Goal: Find specific page/section: Find specific page/section

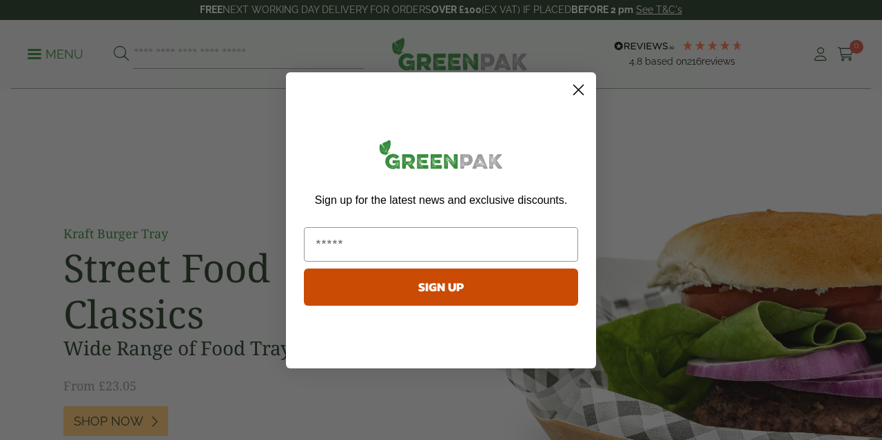
click at [584, 90] on circle "Close dialog" at bounding box center [578, 89] width 23 height 23
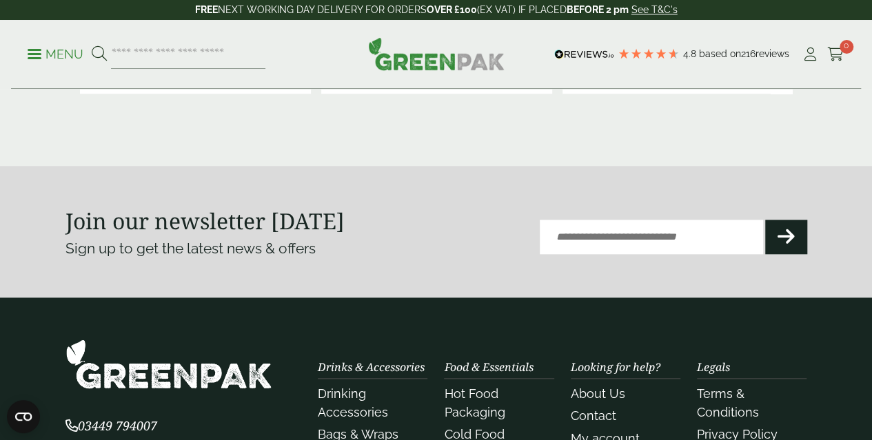
scroll to position [3218, 0]
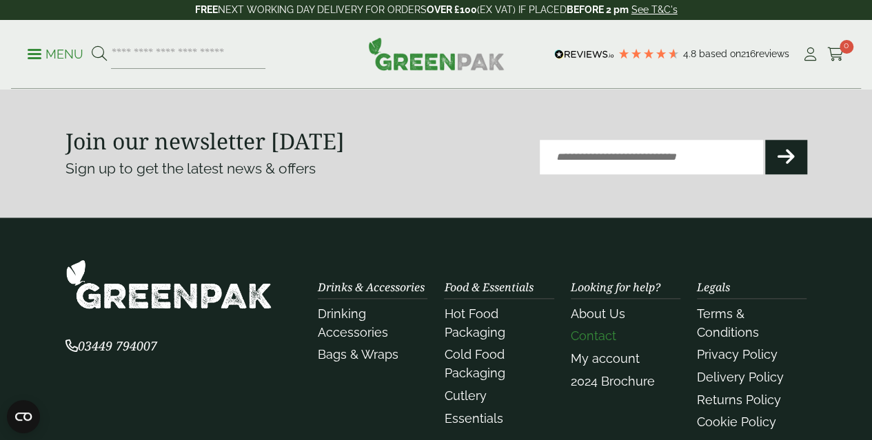
click at [589, 329] on link "Contact" at bounding box center [593, 336] width 45 height 14
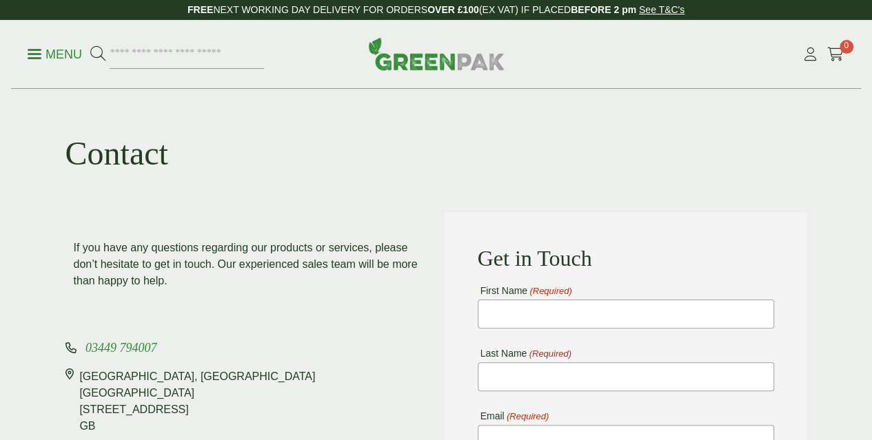
scroll to position [207, 0]
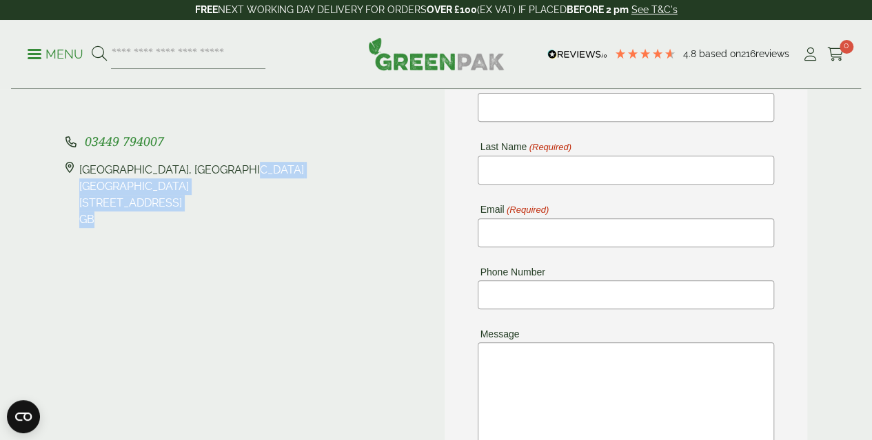
drag, startPoint x: 107, startPoint y: 223, endPoint x: 81, endPoint y: 175, distance: 54.3
click at [81, 175] on div "Pleasant View Farm, Landing Lane Landing Lane Riccall, YO19 6PW GB" at bounding box center [191, 195] width 225 height 66
copy div "Pleasant View Farm, Landing Lane Landing Lane Riccall, YO19 6PW GB"
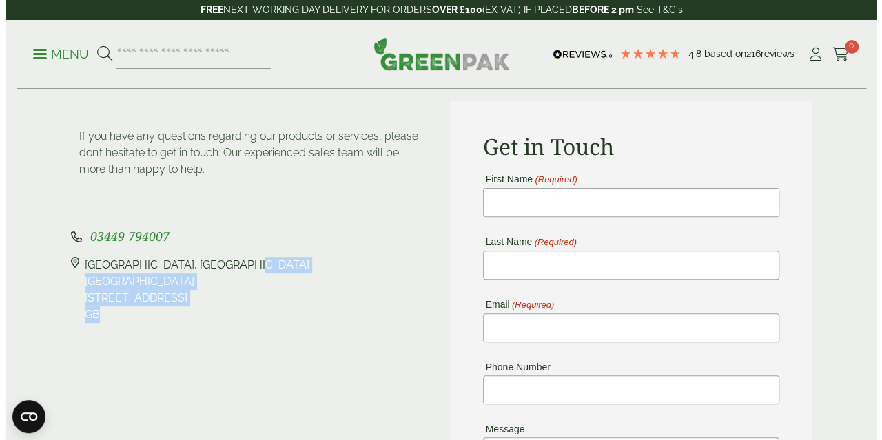
scroll to position [0, 0]
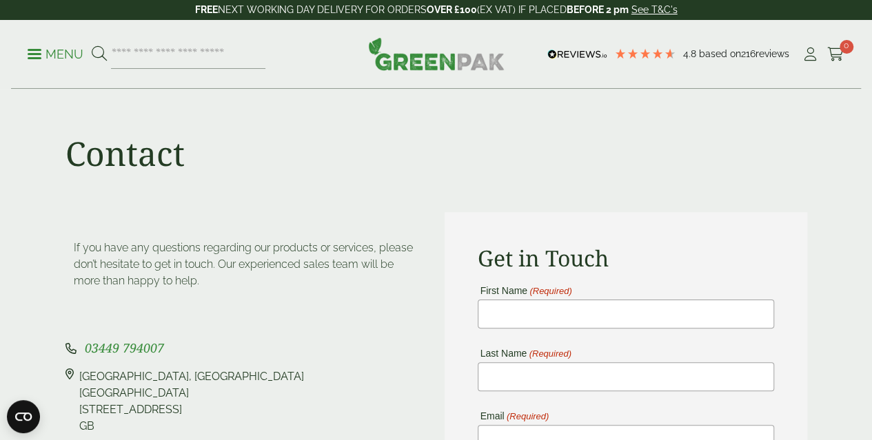
click at [54, 71] on div "Menu 4.8 Based on 216 reviews My Account" at bounding box center [436, 54] width 850 height 69
click at [49, 54] on p "Menu" at bounding box center [56, 54] width 56 height 17
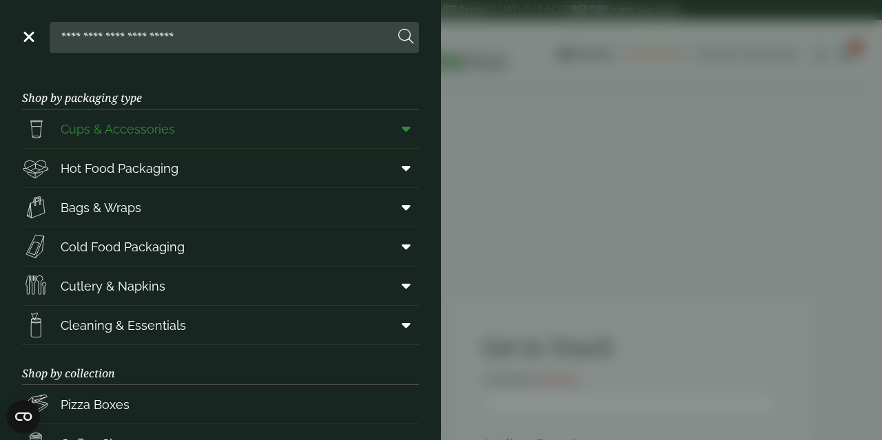
click at [134, 126] on span "Cups & Accessories" at bounding box center [118, 129] width 114 height 19
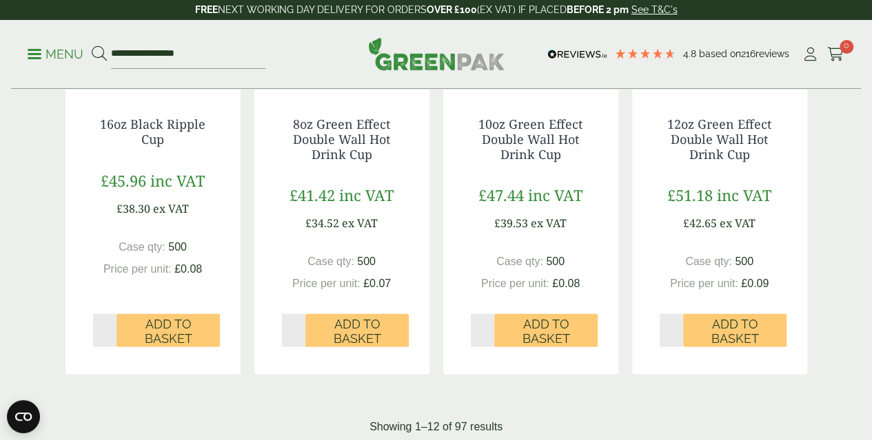
scroll to position [1654, 0]
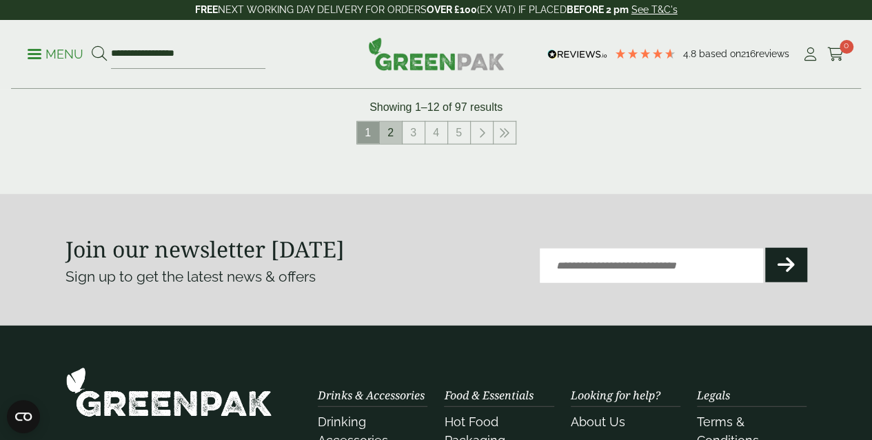
click at [391, 144] on link "2" at bounding box center [391, 133] width 22 height 22
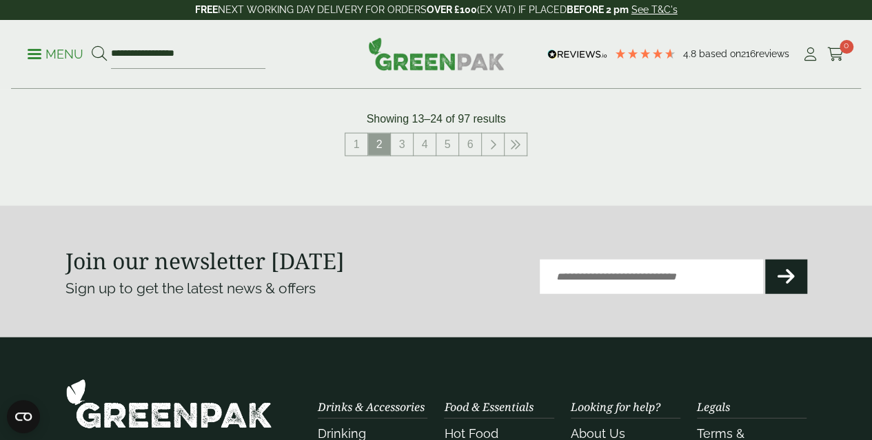
scroll to position [1516, 0]
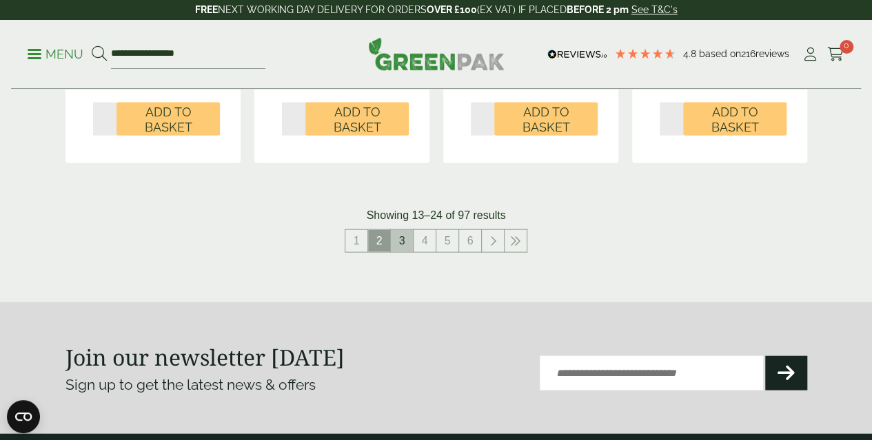
click at [404, 252] on link "3" at bounding box center [402, 241] width 22 height 22
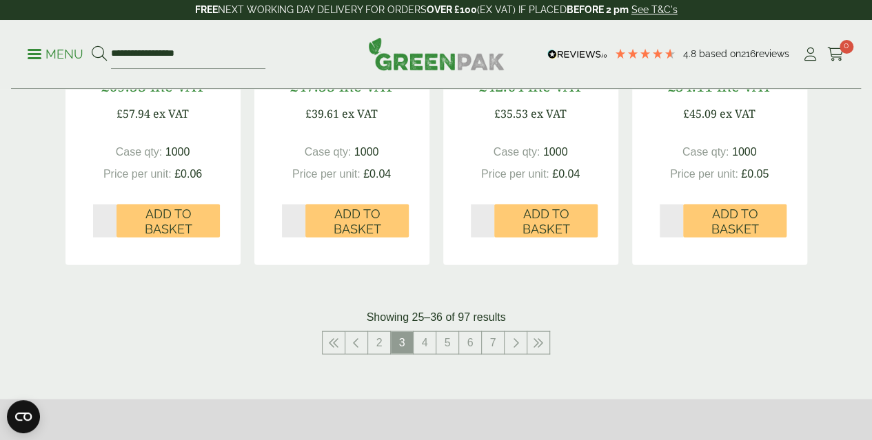
scroll to position [1654, 0]
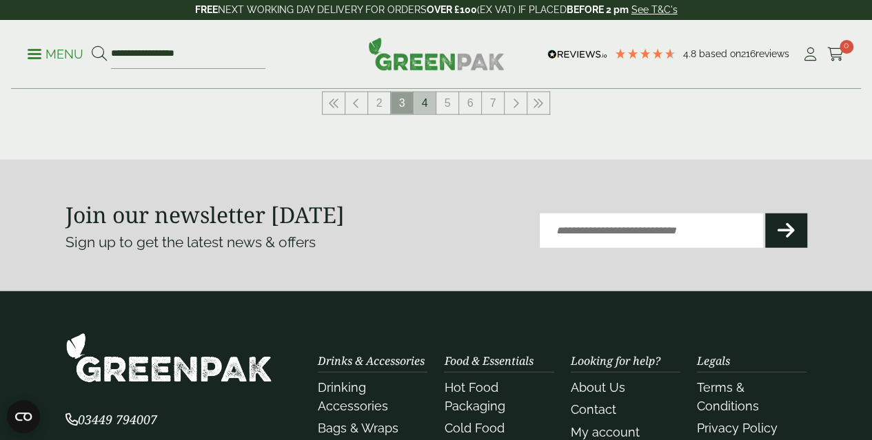
click at [422, 114] on link "4" at bounding box center [424, 103] width 22 height 22
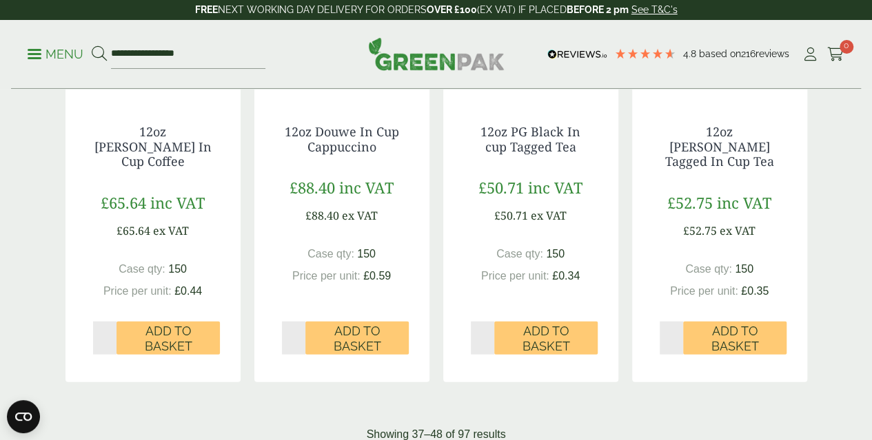
scroll to position [1585, 0]
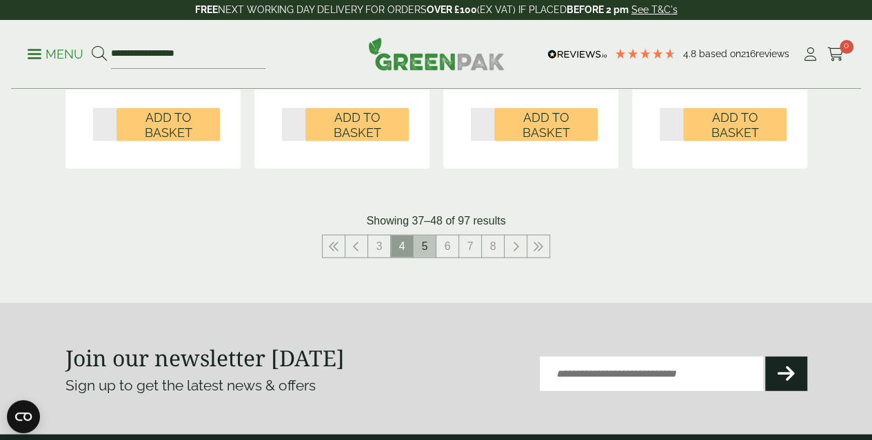
click at [420, 255] on link "5" at bounding box center [424, 247] width 22 height 22
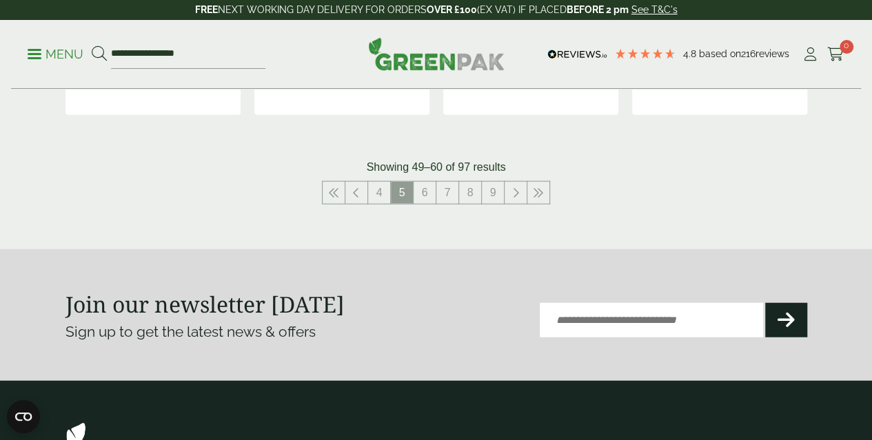
scroll to position [1654, 0]
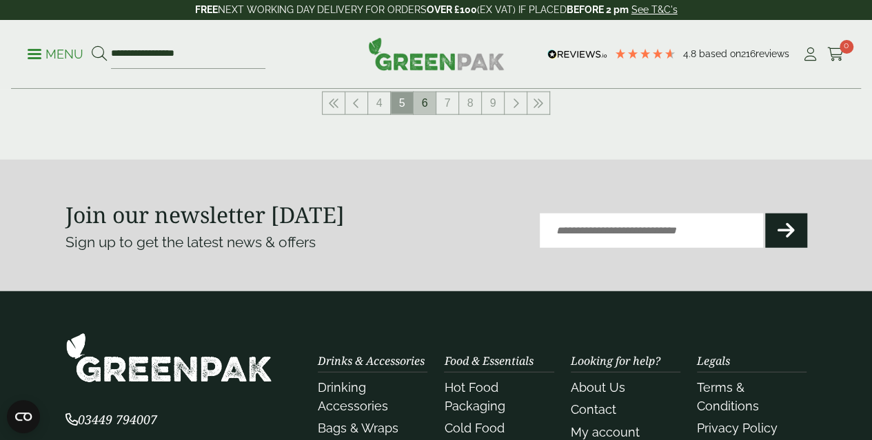
click at [423, 114] on link "6" at bounding box center [424, 103] width 22 height 22
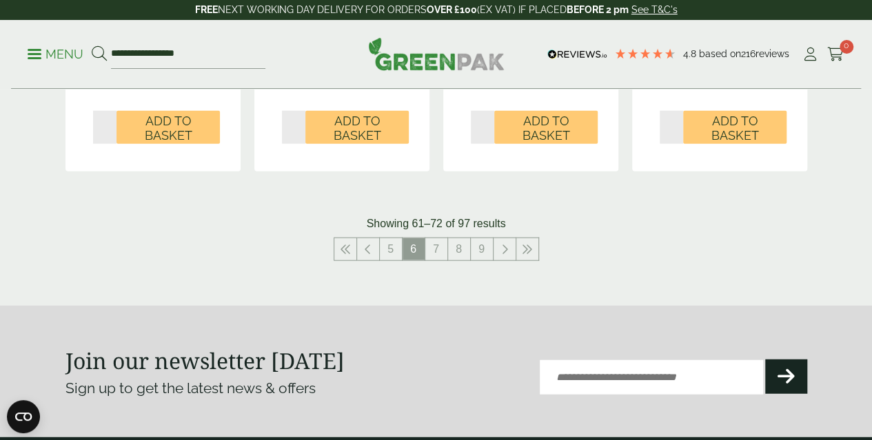
scroll to position [1580, 0]
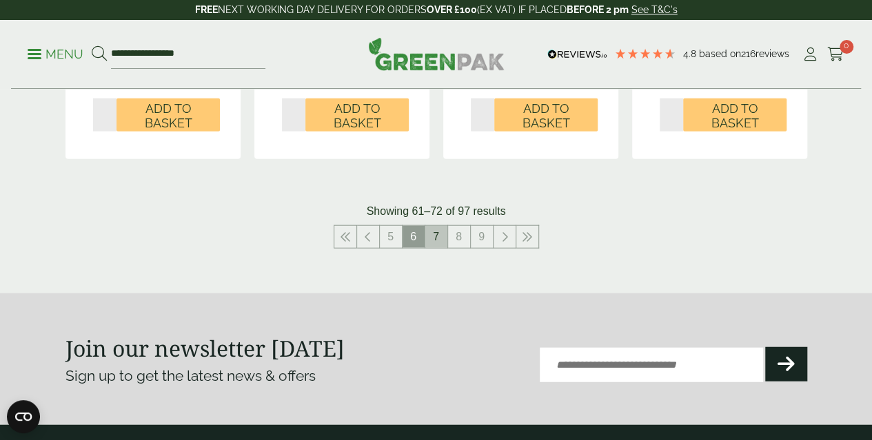
click at [431, 248] on link "7" at bounding box center [436, 237] width 22 height 22
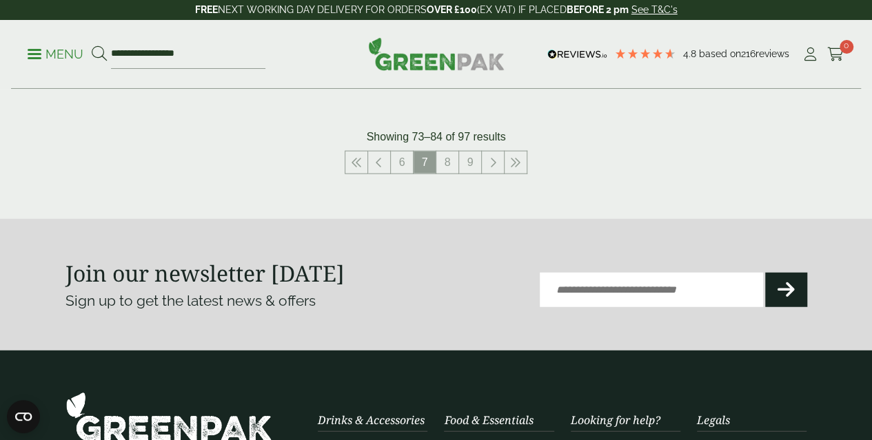
scroll to position [1631, 0]
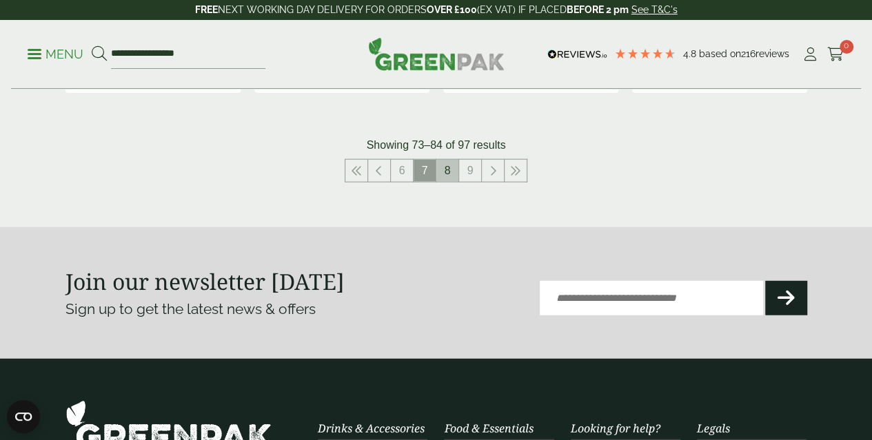
click at [448, 182] on link "8" at bounding box center [447, 171] width 22 height 22
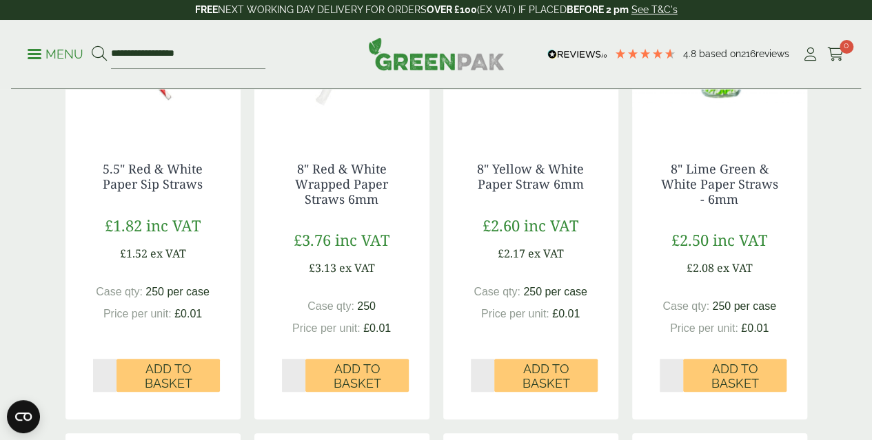
scroll to position [184, 0]
